Goal: Information Seeking & Learning: Learn about a topic

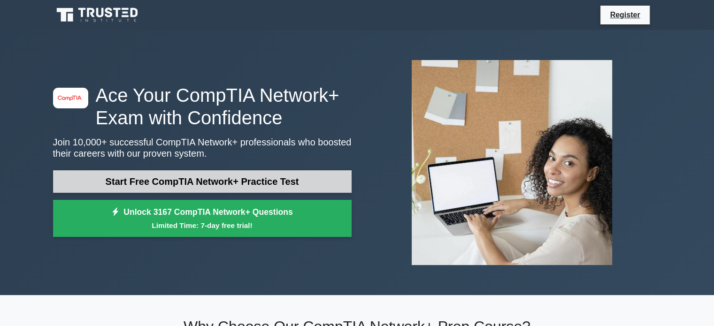
click at [122, 182] on link "Start Free CompTIA Network+ Practice Test" at bounding box center [202, 181] width 299 height 23
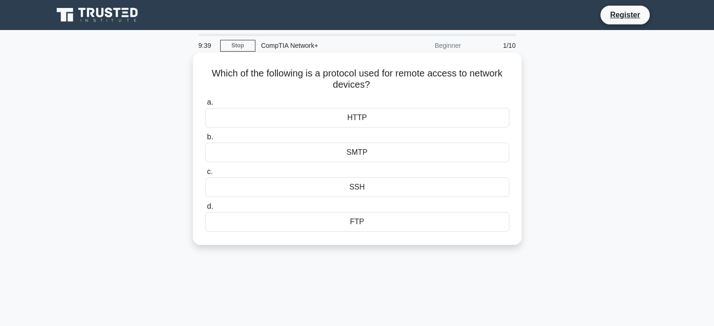
click at [355, 189] on div "SSH" at bounding box center [357, 187] width 304 height 20
click at [205, 175] on input "c. SSH" at bounding box center [205, 172] width 0 height 6
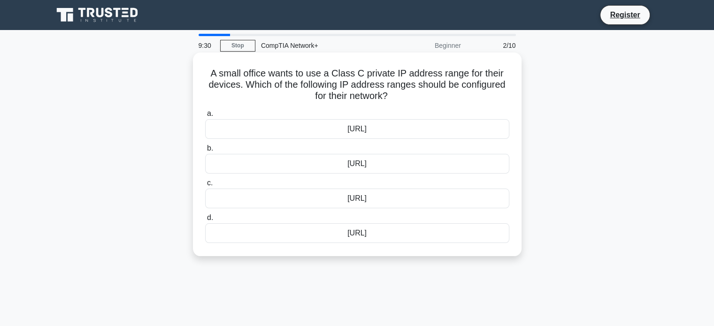
click at [372, 167] on div "192.168.0.0/16" at bounding box center [357, 164] width 304 height 20
click at [205, 152] on input "b. 192.168.0.0/16" at bounding box center [205, 148] width 0 height 6
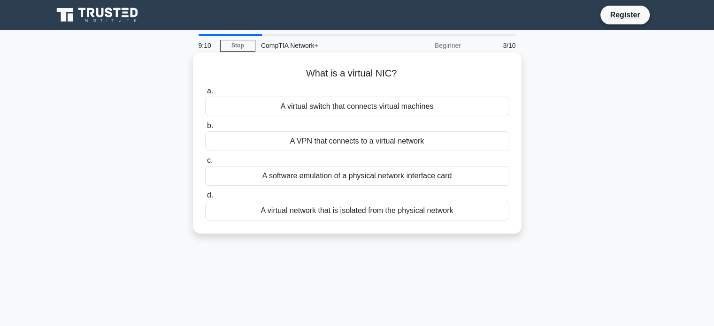
click at [393, 177] on div "A software emulation of a physical network interface card" at bounding box center [357, 176] width 304 height 20
click at [205, 164] on input "c. A software emulation of a physical network interface card" at bounding box center [205, 161] width 0 height 6
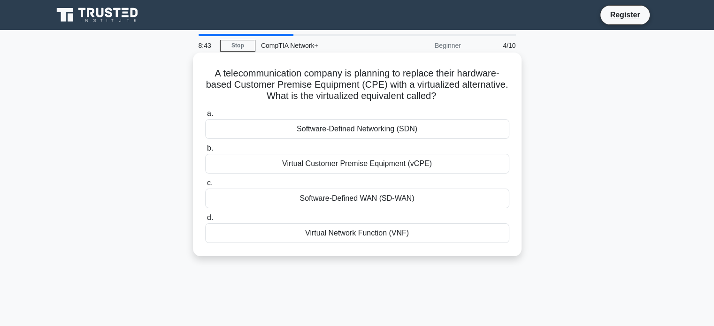
click at [374, 130] on div "Software-Defined Networking (SDN)" at bounding box center [357, 129] width 304 height 20
click at [205, 117] on input "a. Software-Defined Networking (SDN)" at bounding box center [205, 114] width 0 height 6
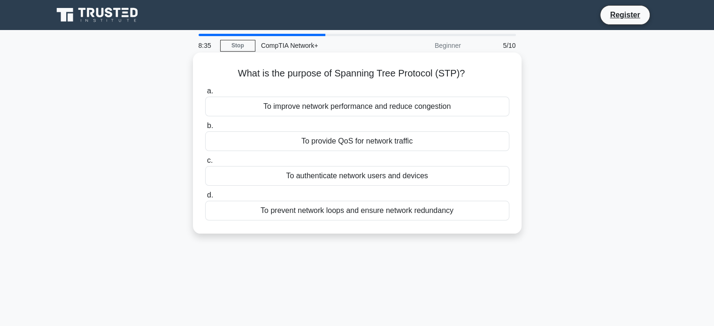
click at [394, 211] on div "To prevent network loops and ensure network redundancy" at bounding box center [357, 211] width 304 height 20
click at [205, 199] on input "d. To prevent network loops and ensure network redundancy" at bounding box center [205, 195] width 0 height 6
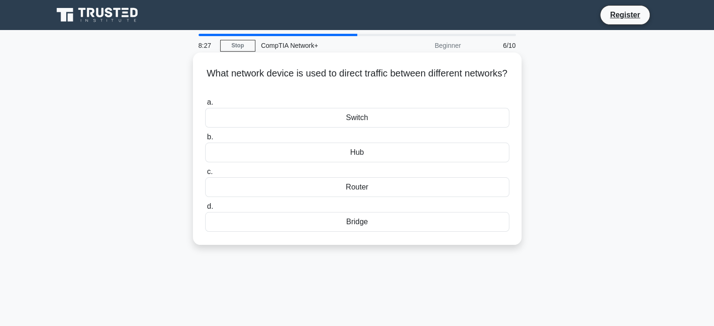
click at [351, 192] on div "Router" at bounding box center [357, 187] width 304 height 20
click at [205, 175] on input "c. Router" at bounding box center [205, 172] width 0 height 6
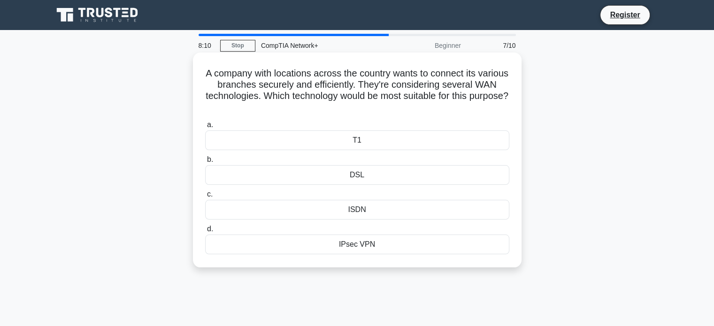
click at [361, 244] on div "IPsec VPN" at bounding box center [357, 245] width 304 height 20
click at [205, 232] on input "d. IPsec VPN" at bounding box center [205, 229] width 0 height 6
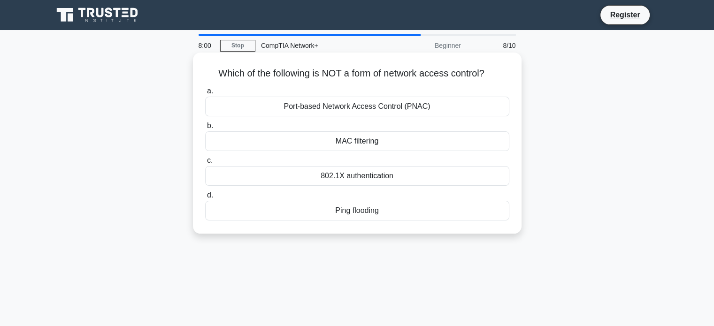
click at [387, 209] on div "Ping flooding" at bounding box center [357, 211] width 304 height 20
click at [205, 199] on input "d. Ping flooding" at bounding box center [205, 195] width 0 height 6
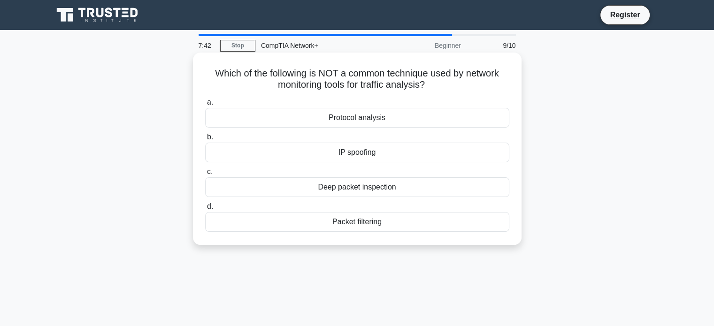
click at [386, 154] on div "IP spoofing" at bounding box center [357, 153] width 304 height 20
click at [205, 140] on input "b. IP spoofing" at bounding box center [205, 137] width 0 height 6
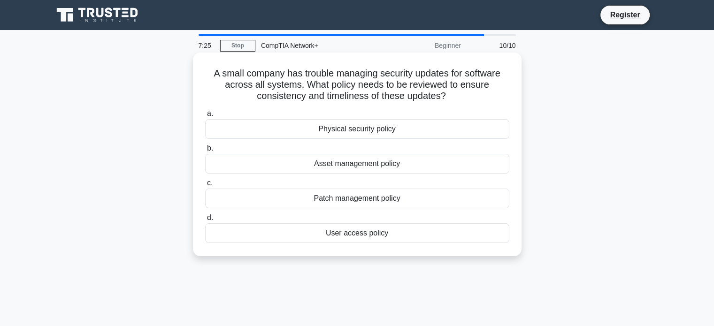
click at [349, 199] on div "Patch management policy" at bounding box center [357, 199] width 304 height 20
click at [205, 186] on input "c. Patch management policy" at bounding box center [205, 183] width 0 height 6
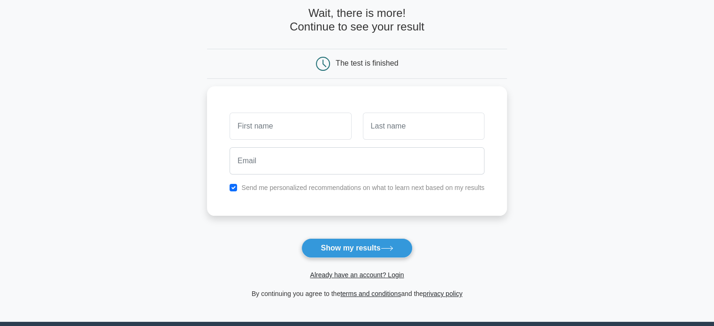
scroll to position [94, 0]
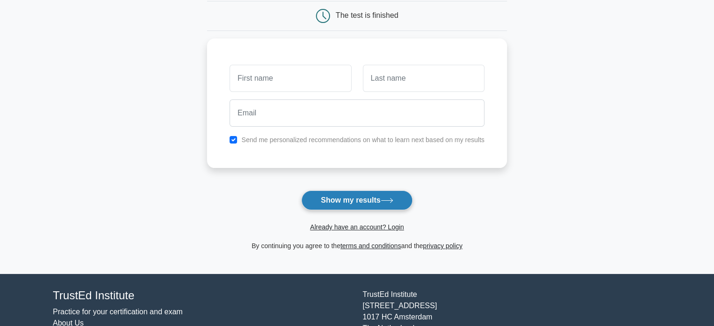
click at [360, 198] on button "Show my results" at bounding box center [356, 201] width 111 height 20
click at [127, 67] on main "Wait, there is more! Continue to see your result The test is finished and the" at bounding box center [357, 105] width 714 height 338
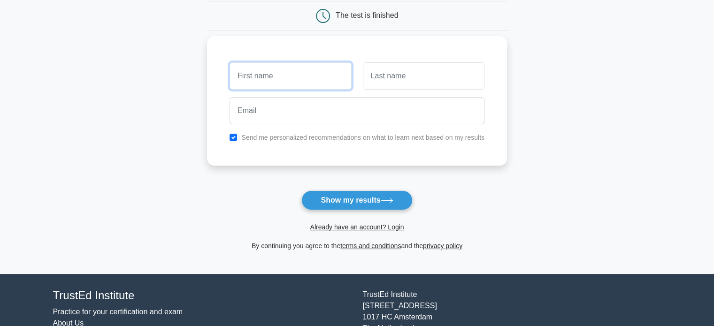
click at [289, 78] on input "text" at bounding box center [291, 75] width 122 height 27
type input "Kashif"
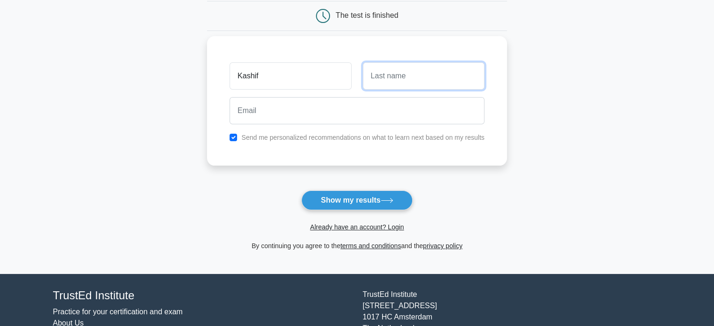
click at [377, 82] on input "text" at bounding box center [424, 75] width 122 height 27
type input "Ali"
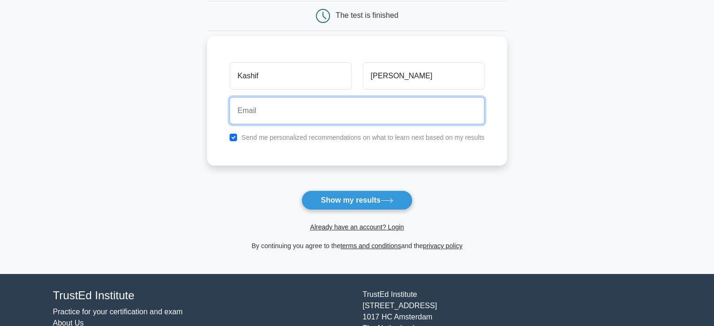
click at [332, 118] on input "email" at bounding box center [357, 110] width 255 height 27
type input "kashif.aa@gmail.com"
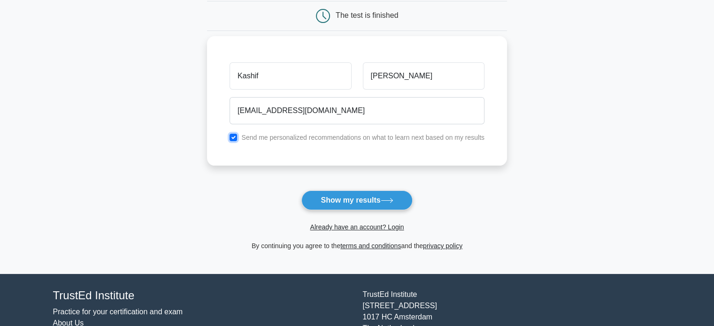
click at [233, 138] on input "checkbox" at bounding box center [234, 138] width 8 height 8
checkbox input "false"
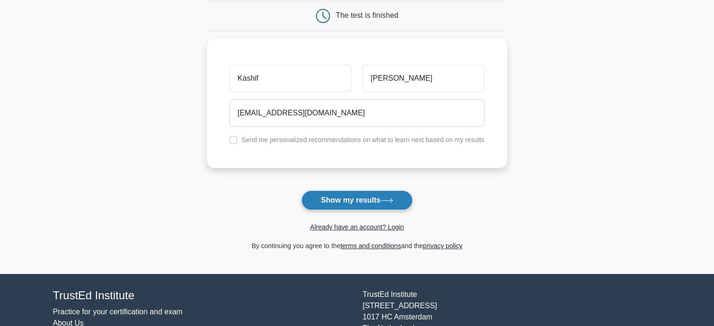
click at [349, 199] on button "Show my results" at bounding box center [356, 201] width 111 height 20
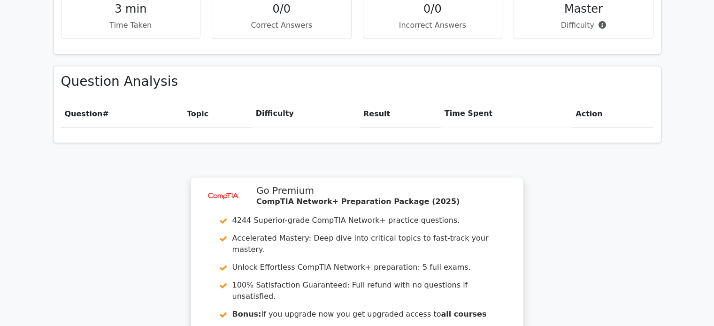
scroll to position [787, 0]
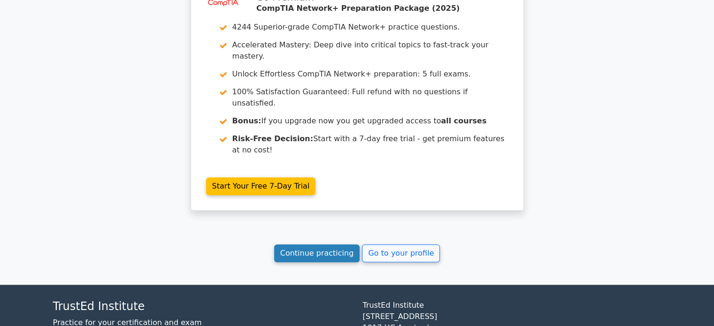
click at [297, 245] on link "Continue practicing" at bounding box center [317, 254] width 86 height 18
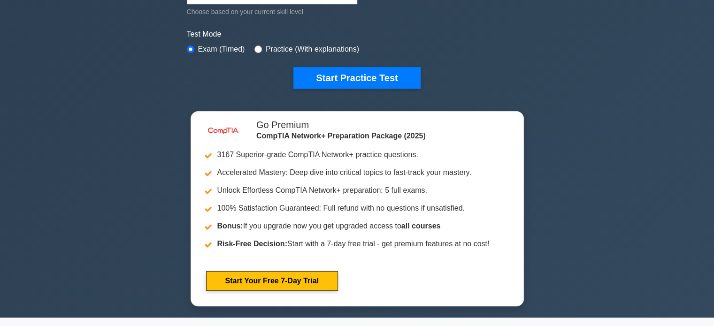
scroll to position [282, 0]
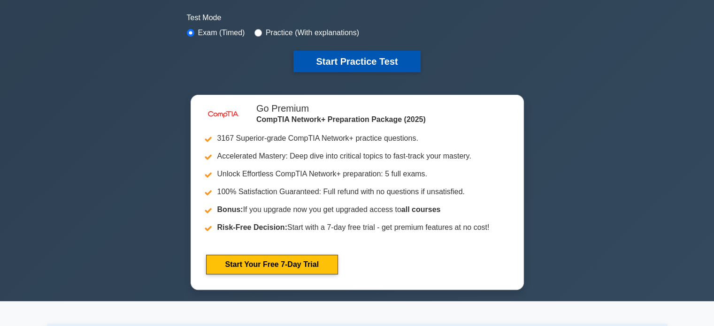
click at [334, 64] on button "Start Practice Test" at bounding box center [356, 62] width 127 height 22
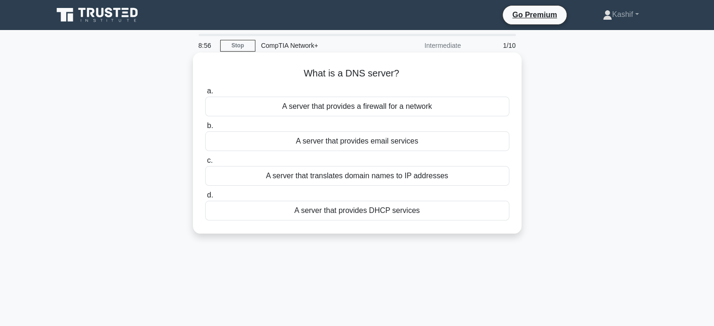
click at [374, 176] on div "A server that translates domain names to IP addresses" at bounding box center [357, 176] width 304 height 20
click at [205, 164] on input "c. A server that translates domain names to IP addresses" at bounding box center [205, 161] width 0 height 6
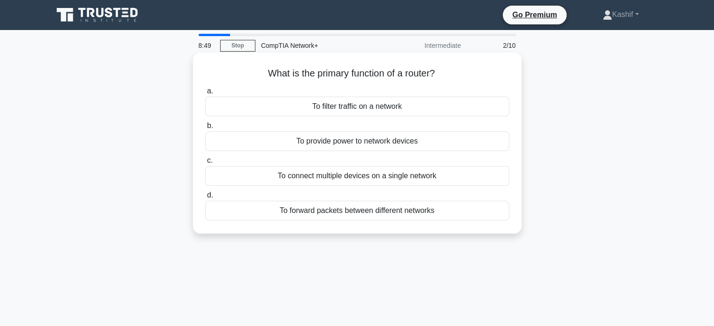
click at [373, 213] on div "To forward packets between different networks" at bounding box center [357, 211] width 304 height 20
click at [205, 199] on input "d. To forward packets between different networks" at bounding box center [205, 195] width 0 height 6
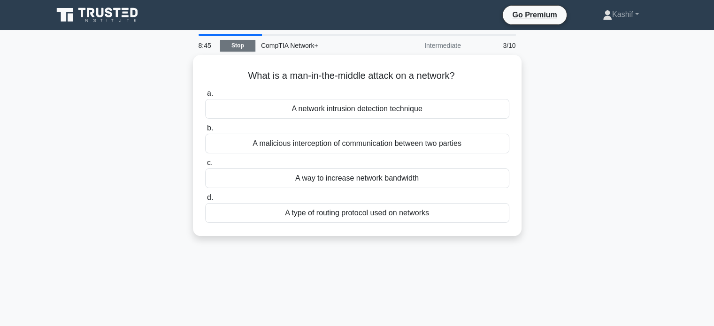
click at [231, 43] on link "Stop" at bounding box center [237, 46] width 35 height 12
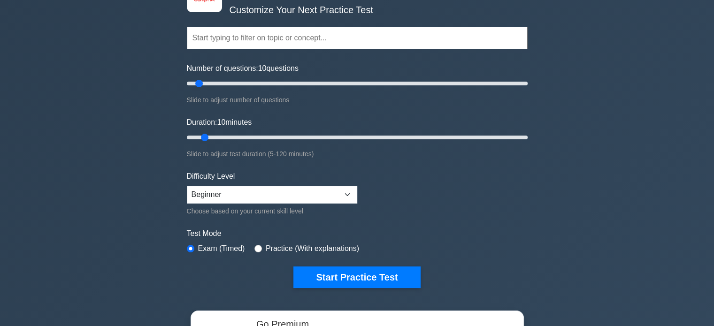
scroll to position [94, 0]
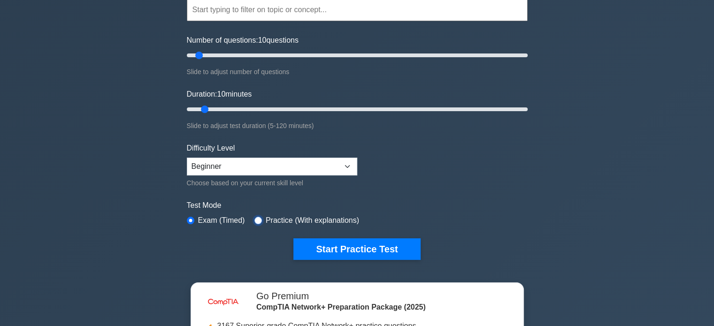
click at [255, 219] on input "radio" at bounding box center [258, 221] width 8 height 8
radio input "true"
click at [190, 220] on input "radio" at bounding box center [191, 221] width 8 height 8
radio input "true"
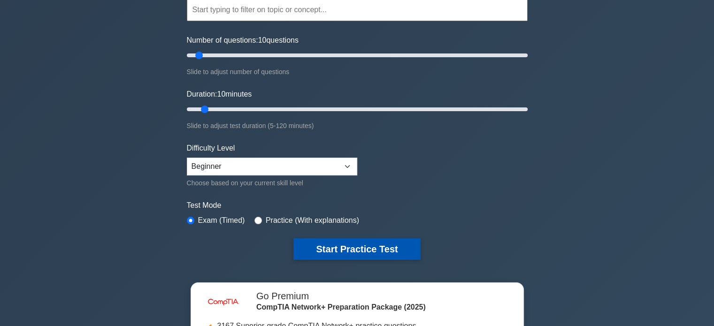
click at [370, 244] on button "Start Practice Test" at bounding box center [356, 249] width 127 height 22
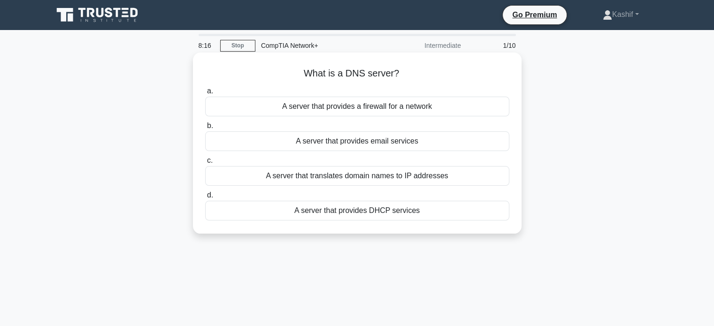
click at [341, 175] on div "A server that translates domain names to IP addresses" at bounding box center [357, 176] width 304 height 20
click at [205, 164] on input "c. A server that translates domain names to IP addresses" at bounding box center [205, 161] width 0 height 6
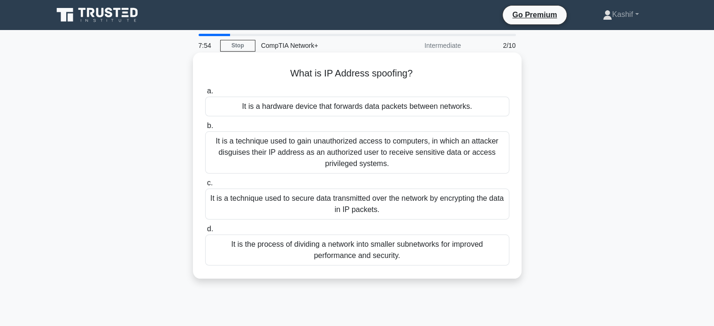
click at [400, 156] on div "It is a technique used to gain unauthorized access to computers, in which an at…" at bounding box center [357, 152] width 304 height 42
click at [205, 129] on input "b. It is a technique used to gain unauthorized access to computers, in which an…" at bounding box center [205, 126] width 0 height 6
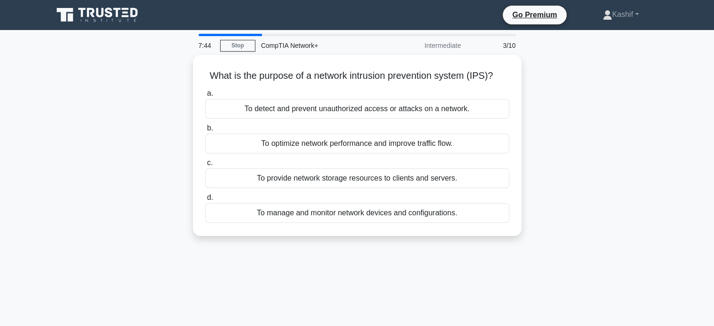
click at [444, 45] on div "Intermediate" at bounding box center [425, 45] width 82 height 19
click at [230, 47] on link "Stop" at bounding box center [237, 46] width 35 height 12
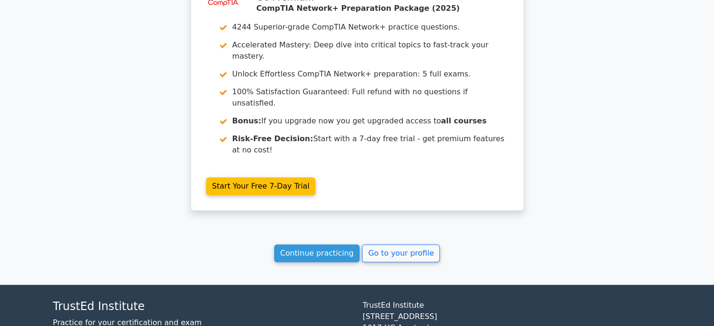
scroll to position [693, 0]
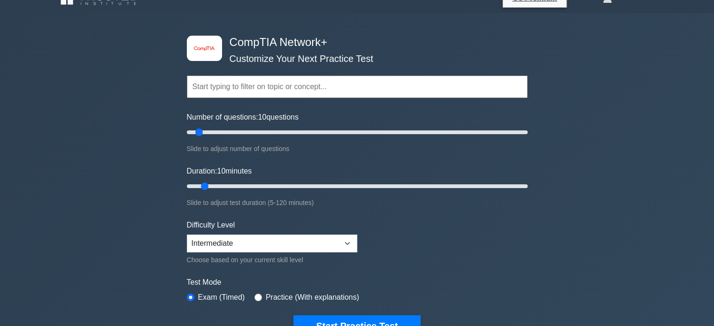
scroll to position [47, 0]
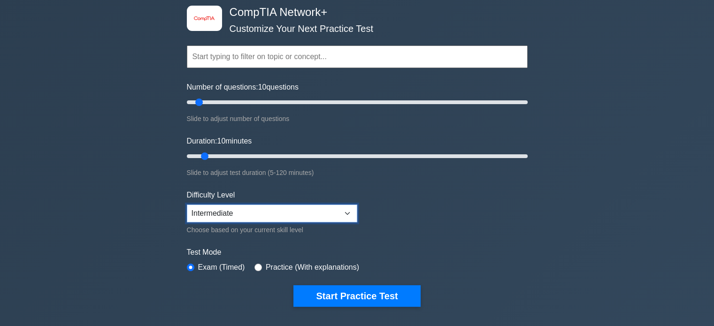
click at [253, 211] on select "Beginner Intermediate Expert" at bounding box center [272, 214] width 170 height 18
select select "beginner"
click at [187, 205] on select "Beginner Intermediate Expert" at bounding box center [272, 214] width 170 height 18
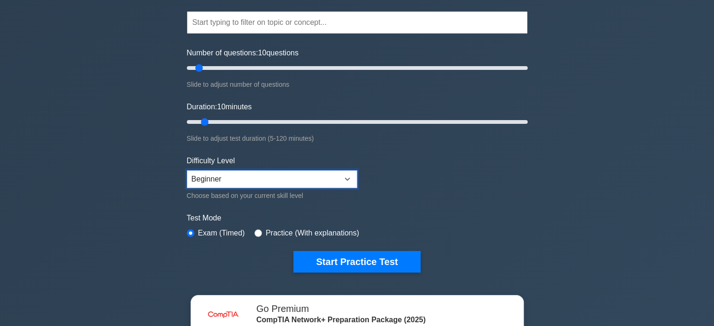
scroll to position [141, 0]
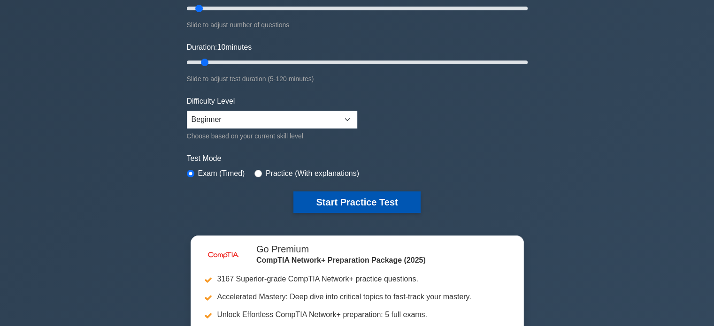
click at [351, 203] on button "Start Practice Test" at bounding box center [356, 202] width 127 height 22
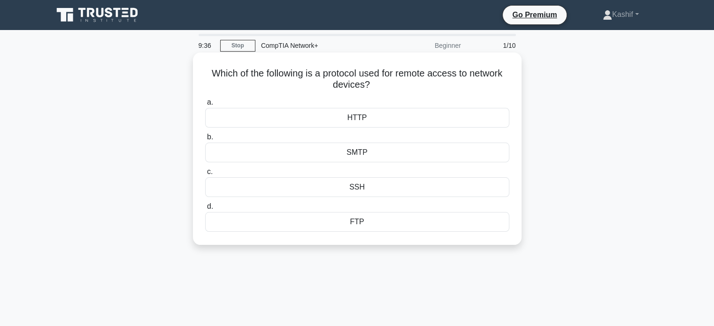
click at [351, 190] on div "SSH" at bounding box center [357, 187] width 304 height 20
click at [205, 175] on input "c. SSH" at bounding box center [205, 172] width 0 height 6
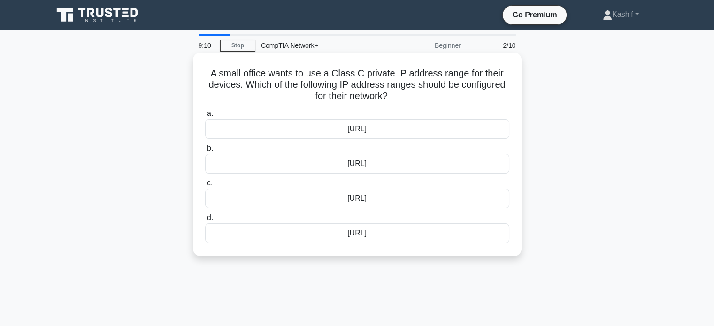
click at [350, 166] on div "192.168.0.0/16" at bounding box center [357, 164] width 304 height 20
click at [205, 152] on input "b. 192.168.0.0/16" at bounding box center [205, 148] width 0 height 6
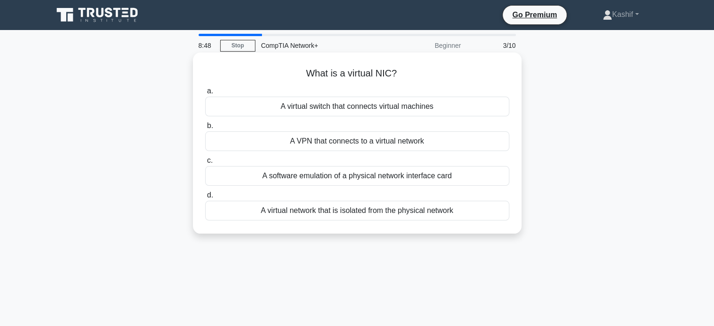
click at [376, 179] on div "A software emulation of a physical network interface card" at bounding box center [357, 176] width 304 height 20
click at [205, 164] on input "c. A software emulation of a physical network interface card" at bounding box center [205, 161] width 0 height 6
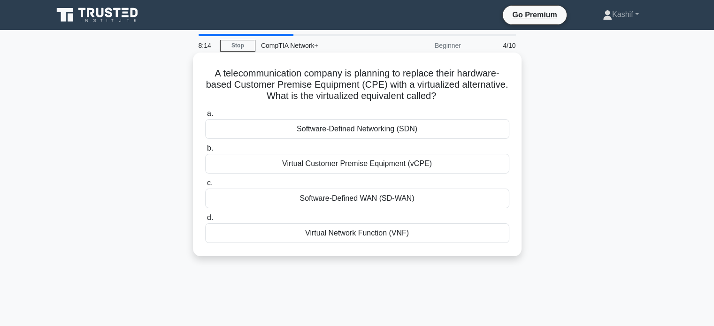
click at [344, 129] on div "Software-Defined Networking (SDN)" at bounding box center [357, 129] width 304 height 20
click at [205, 117] on input "a. Software-Defined Networking (SDN)" at bounding box center [205, 114] width 0 height 6
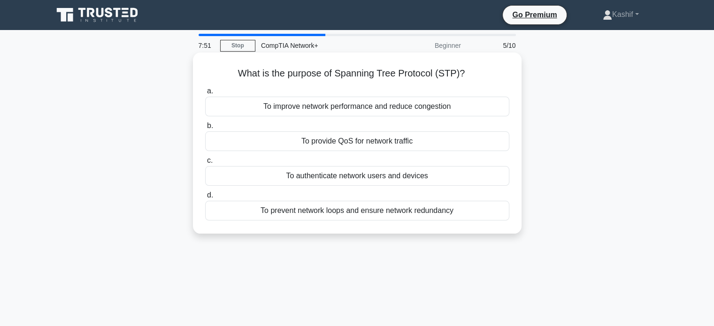
click at [345, 212] on div "To prevent network loops and ensure network redundancy" at bounding box center [357, 211] width 304 height 20
click at [205, 199] on input "d. To prevent network loops and ensure network redundancy" at bounding box center [205, 195] width 0 height 6
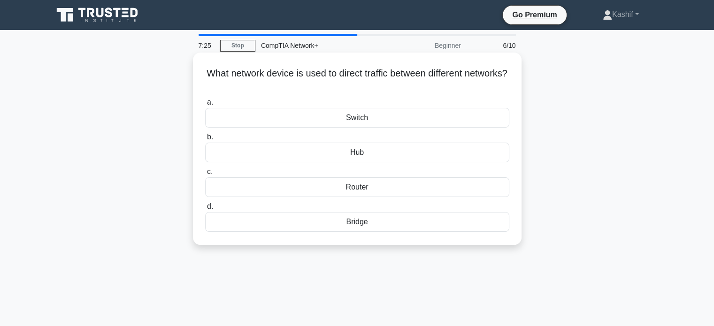
click at [362, 184] on div "Router" at bounding box center [357, 187] width 304 height 20
click at [205, 175] on input "c. Router" at bounding box center [205, 172] width 0 height 6
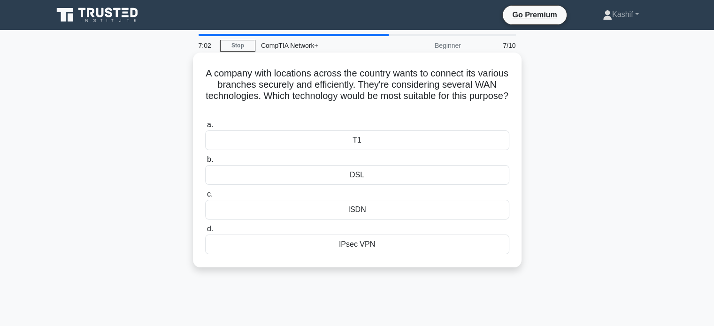
click at [355, 245] on div "IPsec VPN" at bounding box center [357, 245] width 304 height 20
click at [205, 232] on input "d. IPsec VPN" at bounding box center [205, 229] width 0 height 6
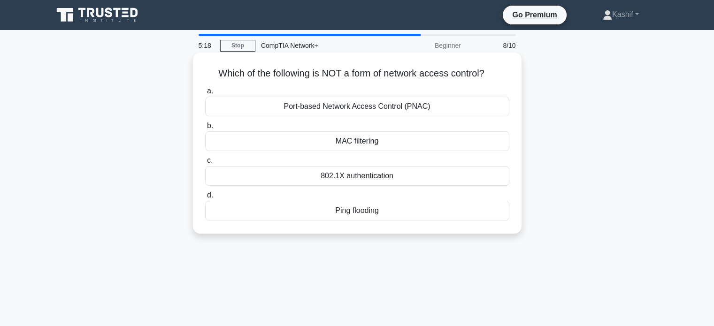
click at [357, 212] on div "Ping flooding" at bounding box center [357, 211] width 304 height 20
click at [205, 199] on input "d. Ping flooding" at bounding box center [205, 195] width 0 height 6
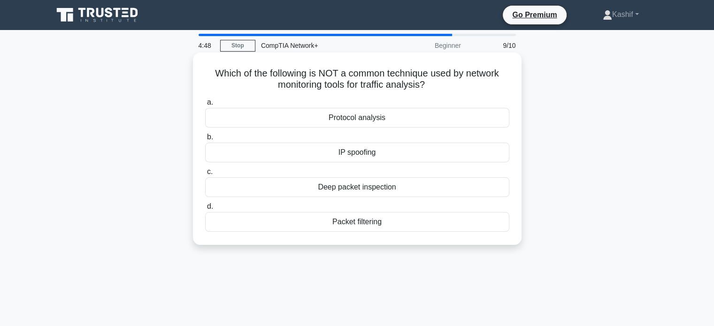
click at [354, 155] on div "IP spoofing" at bounding box center [357, 153] width 304 height 20
click at [205, 140] on input "b. IP spoofing" at bounding box center [205, 137] width 0 height 6
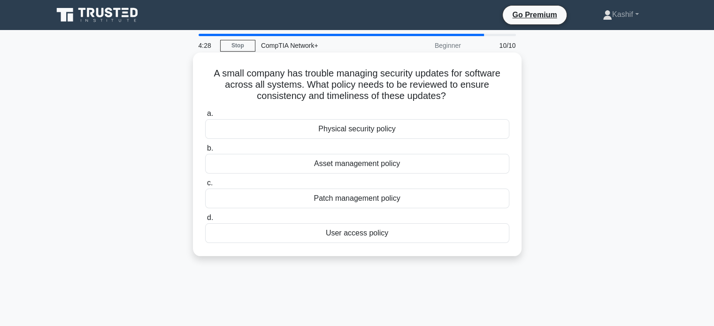
click at [362, 200] on div "Patch management policy" at bounding box center [357, 199] width 304 height 20
click at [205, 186] on input "c. Patch management policy" at bounding box center [205, 183] width 0 height 6
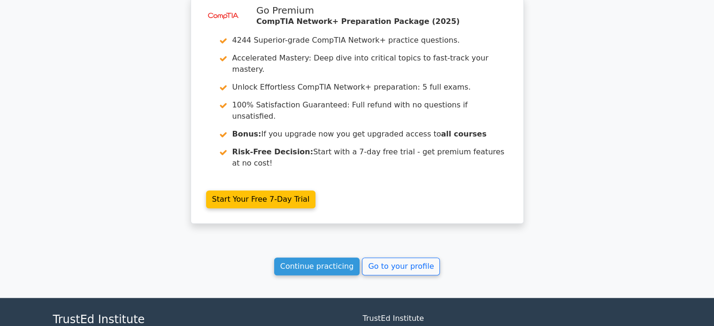
scroll to position [787, 0]
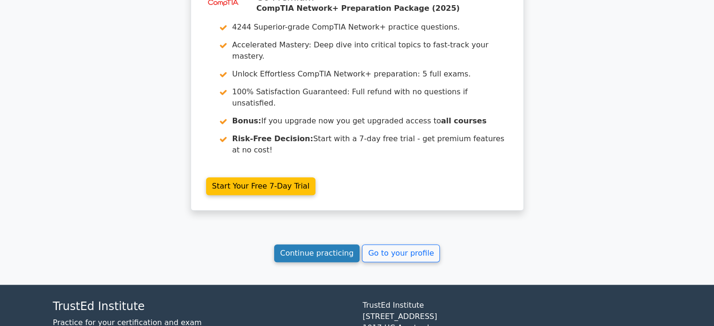
click at [309, 245] on link "Continue practicing" at bounding box center [317, 254] width 86 height 18
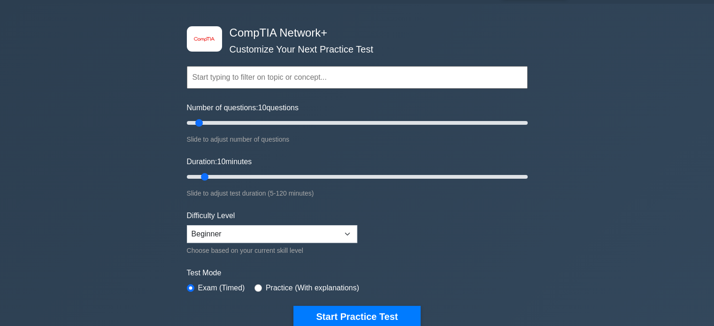
scroll to position [47, 0]
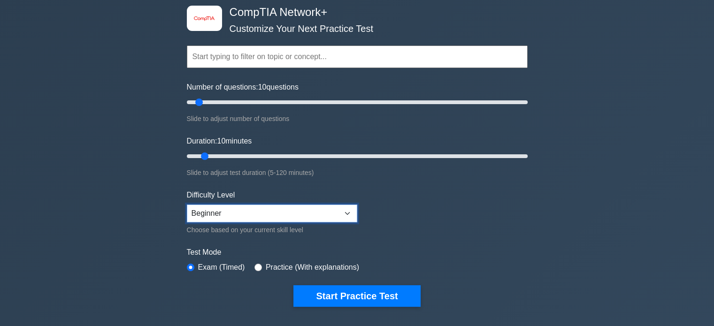
click at [241, 210] on select "Beginner Intermediate Expert" at bounding box center [272, 214] width 170 height 18
select select "intermediate"
click at [187, 205] on select "Beginner Intermediate Expert" at bounding box center [272, 214] width 170 height 18
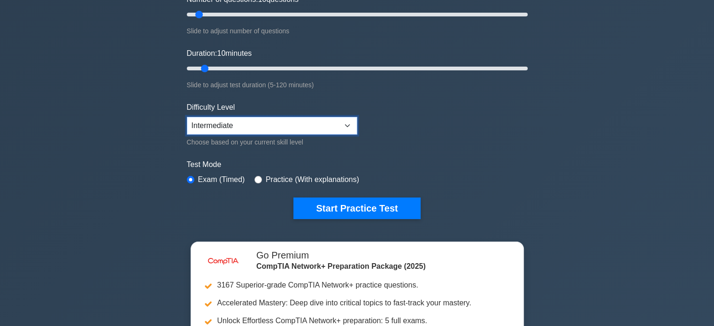
scroll to position [141, 0]
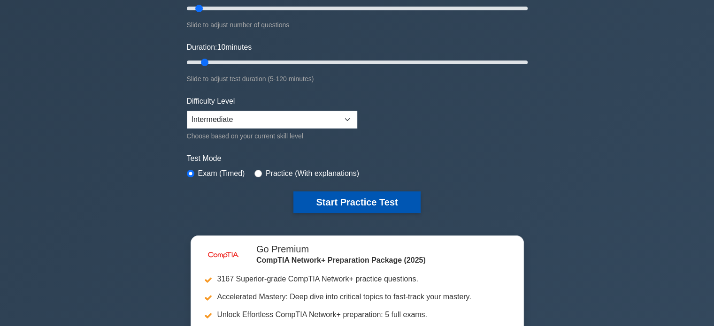
click at [345, 201] on button "Start Practice Test" at bounding box center [356, 202] width 127 height 22
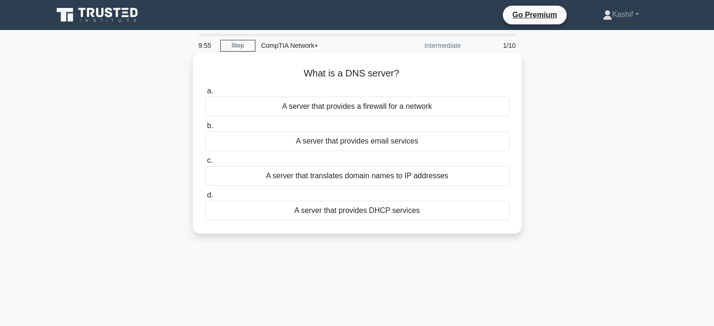
click at [360, 175] on div "A server that translates domain names to IP addresses" at bounding box center [357, 176] width 304 height 20
click at [205, 164] on input "c. A server that translates domain names to IP addresses" at bounding box center [205, 161] width 0 height 6
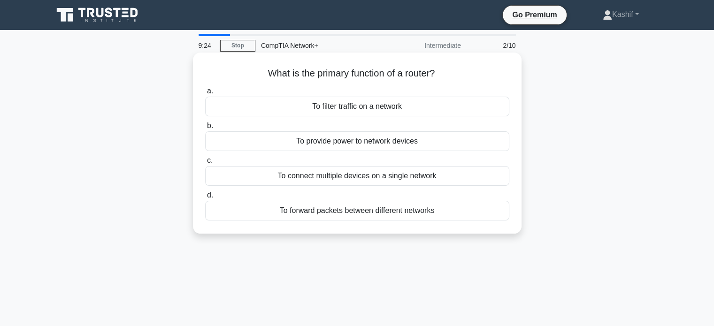
click at [355, 215] on div "To forward packets between different networks" at bounding box center [357, 211] width 304 height 20
click at [205, 199] on input "d. To forward packets between different networks" at bounding box center [205, 195] width 0 height 6
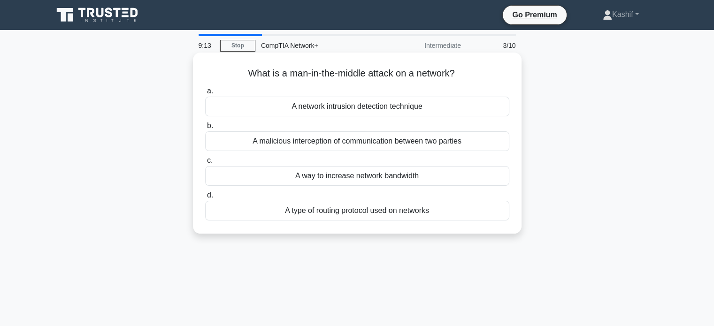
click at [357, 143] on div "A malicious interception of communication between two parties" at bounding box center [357, 141] width 304 height 20
click at [205, 129] on input "b. A malicious interception of communication between two parties" at bounding box center [205, 126] width 0 height 6
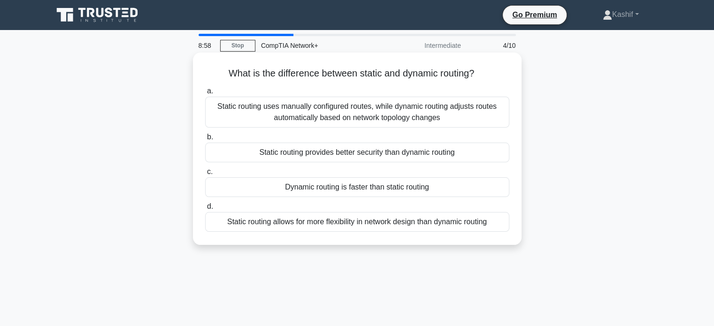
click at [357, 107] on div "Static routing uses manually configured routes, while dynamic routing adjusts r…" at bounding box center [357, 112] width 304 height 31
click at [205, 94] on input "a. Static routing uses manually configured routes, while dynamic routing adjust…" at bounding box center [205, 91] width 0 height 6
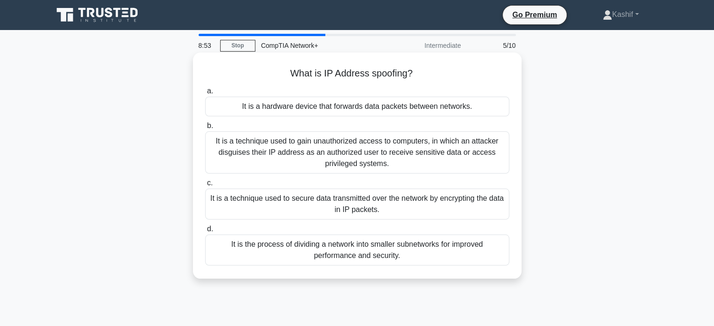
click at [306, 152] on div "It is a technique used to gain unauthorized access to computers, in which an at…" at bounding box center [357, 152] width 304 height 42
click at [205, 129] on input "b. It is a technique used to gain unauthorized access to computers, in which an…" at bounding box center [205, 126] width 0 height 6
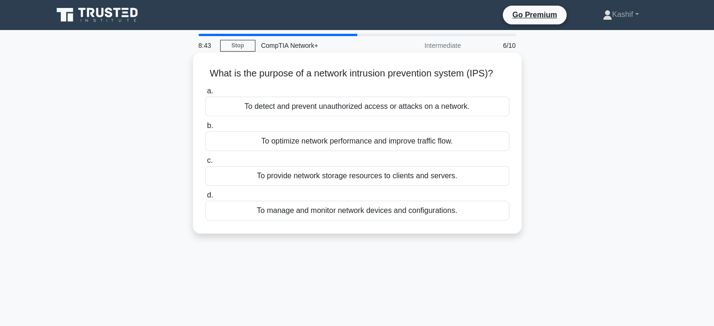
click at [364, 109] on div "To detect and prevent unauthorized access or attacks on a network." at bounding box center [357, 107] width 304 height 20
click at [205, 94] on input "a. To detect and prevent unauthorized access or attacks on a network." at bounding box center [205, 91] width 0 height 6
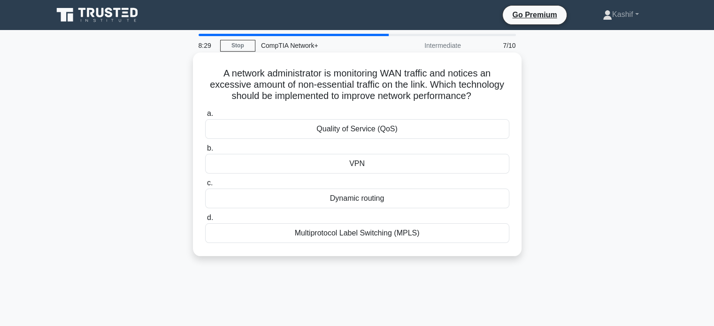
click at [348, 131] on div "Quality of Service (QoS)" at bounding box center [357, 129] width 304 height 20
click at [205, 117] on input "a. Quality of Service (QoS)" at bounding box center [205, 114] width 0 height 6
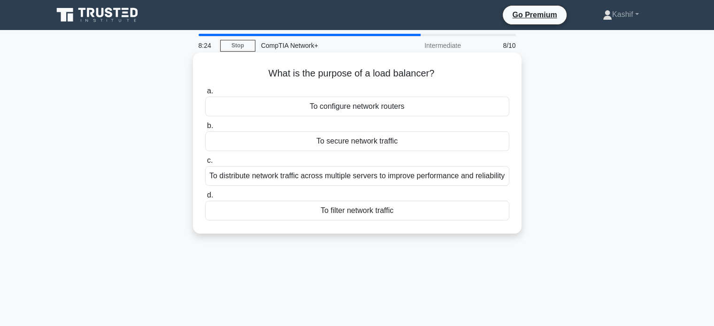
click at [339, 182] on div "To distribute network traffic across multiple servers to improve performance an…" at bounding box center [357, 176] width 304 height 20
click at [205, 164] on input "c. To distribute network traffic across multiple servers to improve performance…" at bounding box center [205, 161] width 0 height 6
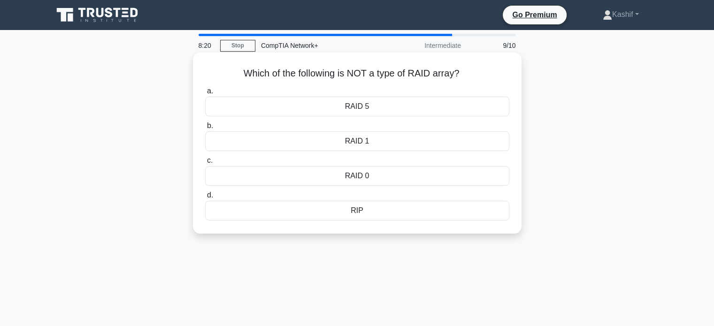
click at [373, 208] on div "RIP" at bounding box center [357, 211] width 304 height 20
click at [205, 199] on input "d. RIP" at bounding box center [205, 195] width 0 height 6
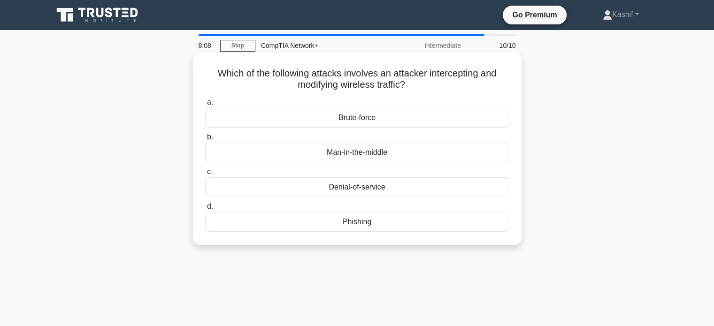
click at [392, 153] on div "Man-in-the-middle" at bounding box center [357, 153] width 304 height 20
click at [205, 140] on input "b. Man-in-the-middle" at bounding box center [205, 137] width 0 height 6
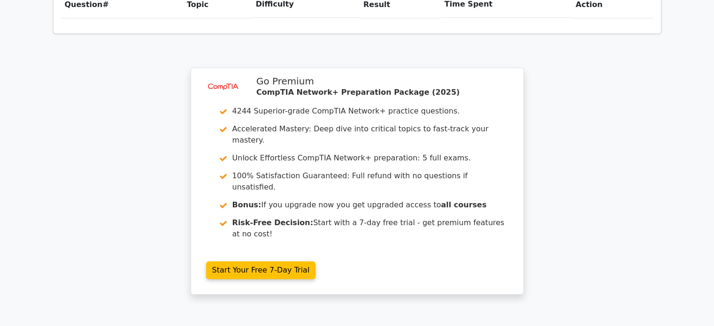
scroll to position [787, 0]
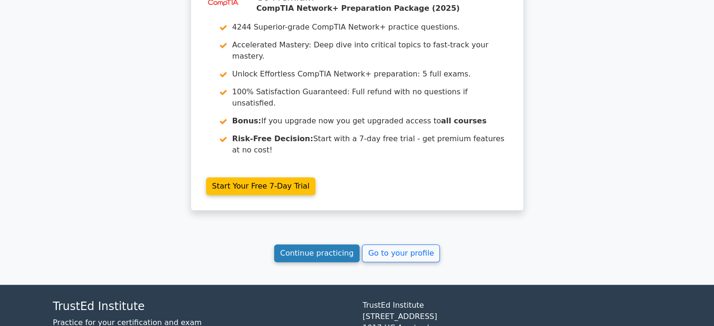
click at [308, 245] on link "Continue practicing" at bounding box center [317, 254] width 86 height 18
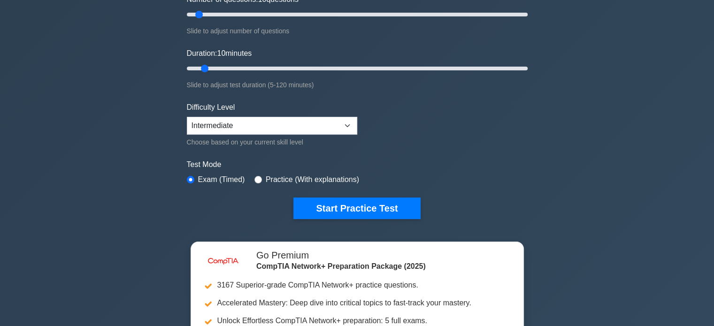
scroll to position [141, 0]
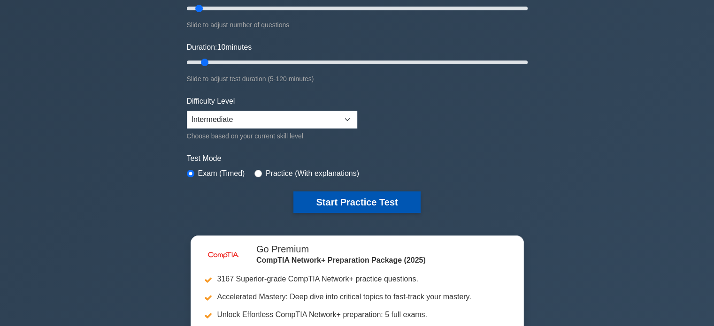
click at [366, 205] on button "Start Practice Test" at bounding box center [356, 202] width 127 height 22
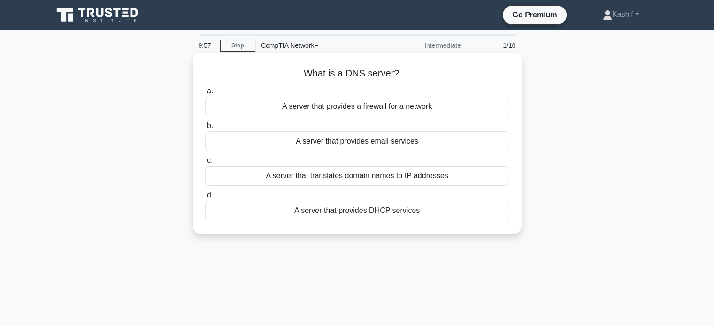
click at [309, 141] on div "A server that provides email services" at bounding box center [357, 141] width 304 height 20
click at [205, 129] on input "b. A server that provides email services" at bounding box center [205, 126] width 0 height 6
